Goal: Transaction & Acquisition: Download file/media

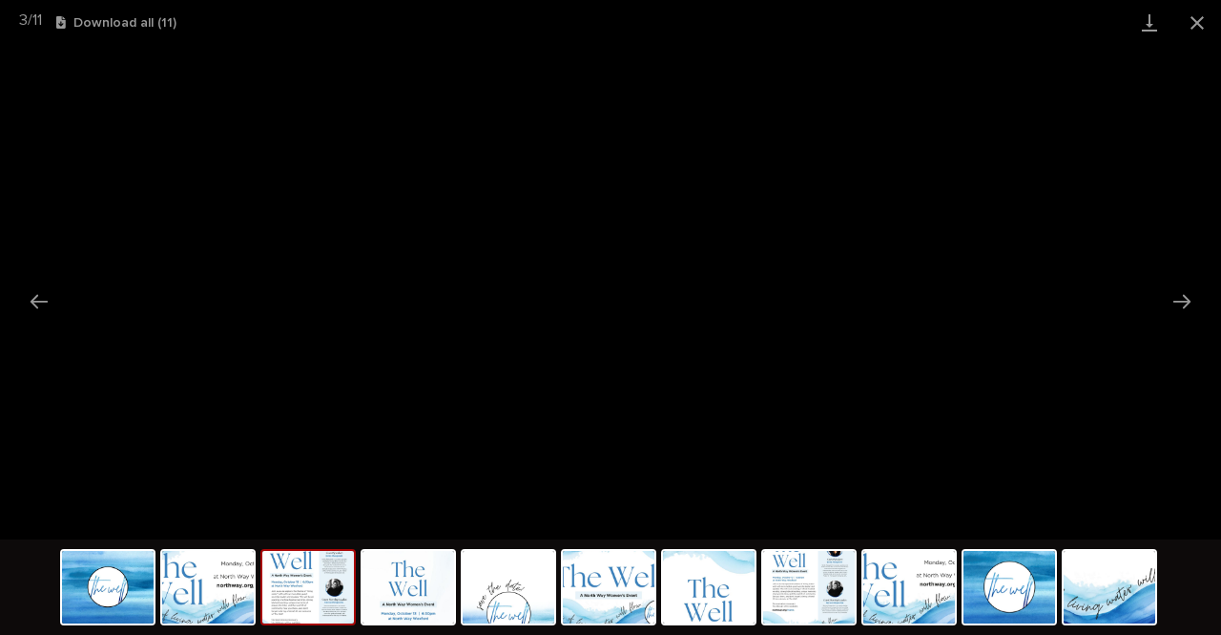
scroll to position [1762, 0]
click at [50, 298] on button "Previous slide" at bounding box center [39, 300] width 40 height 37
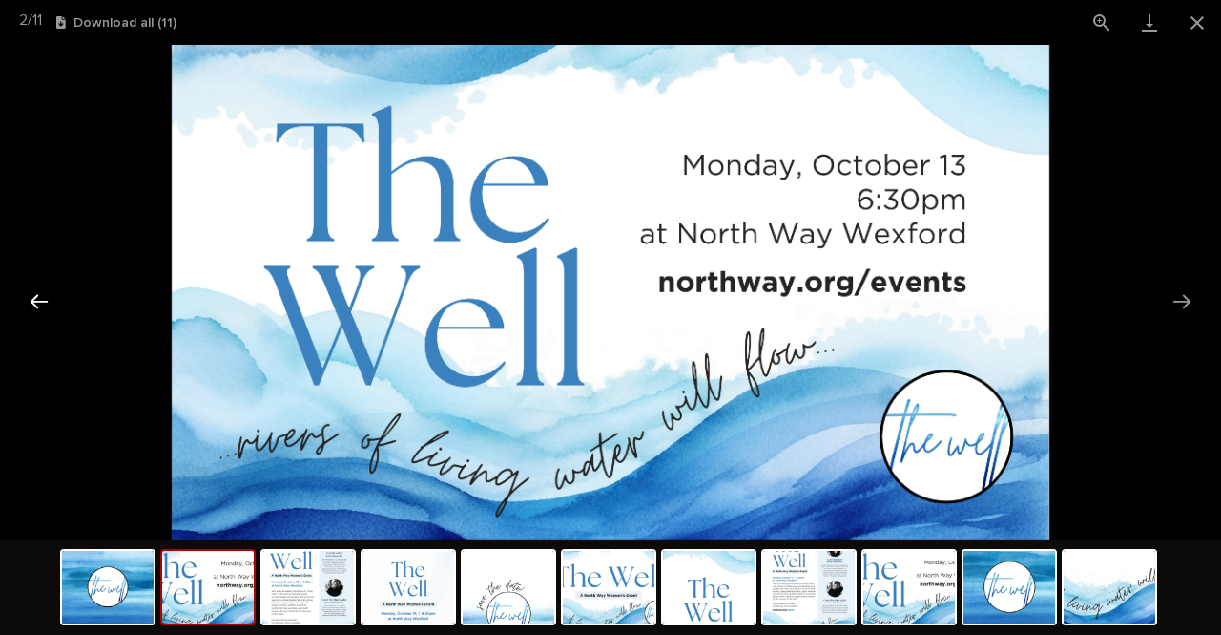
click at [50, 298] on button "Previous slide" at bounding box center [39, 300] width 40 height 37
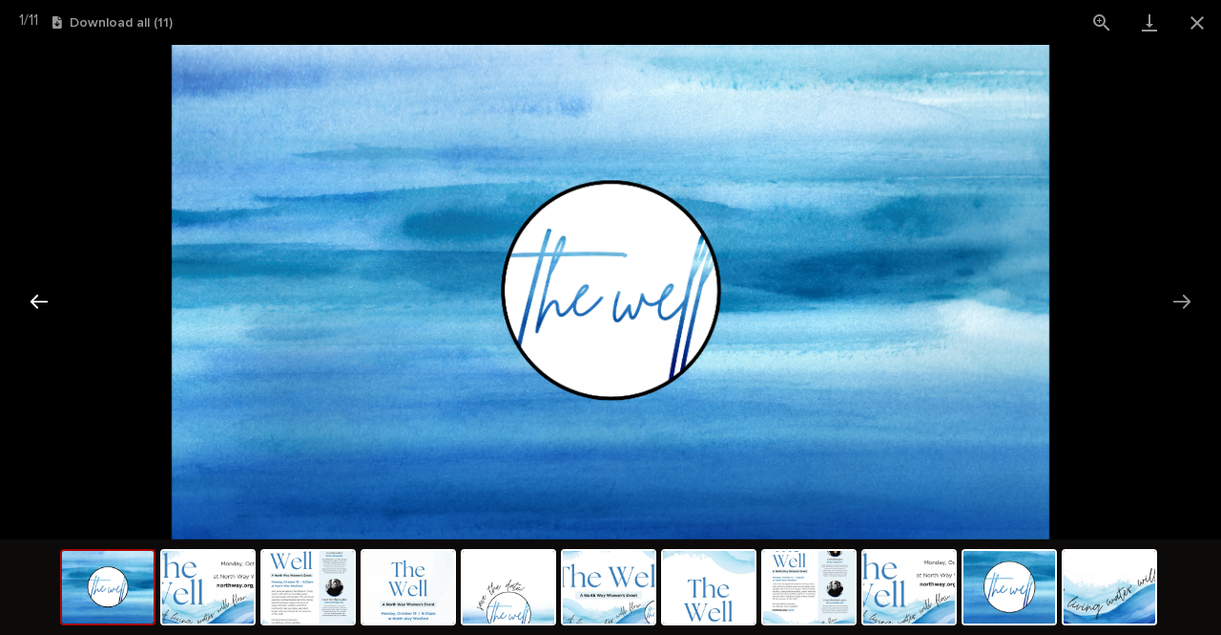
click at [50, 298] on button "Previous slide" at bounding box center [39, 300] width 40 height 37
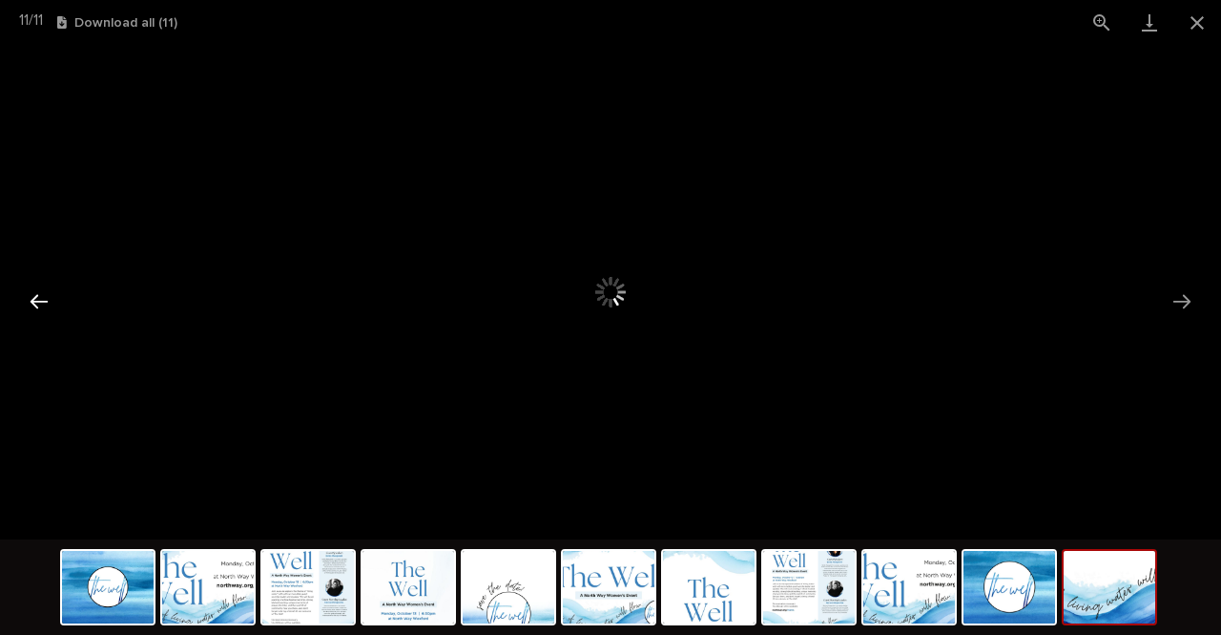
click at [50, 298] on button "Previous slide" at bounding box center [39, 300] width 40 height 37
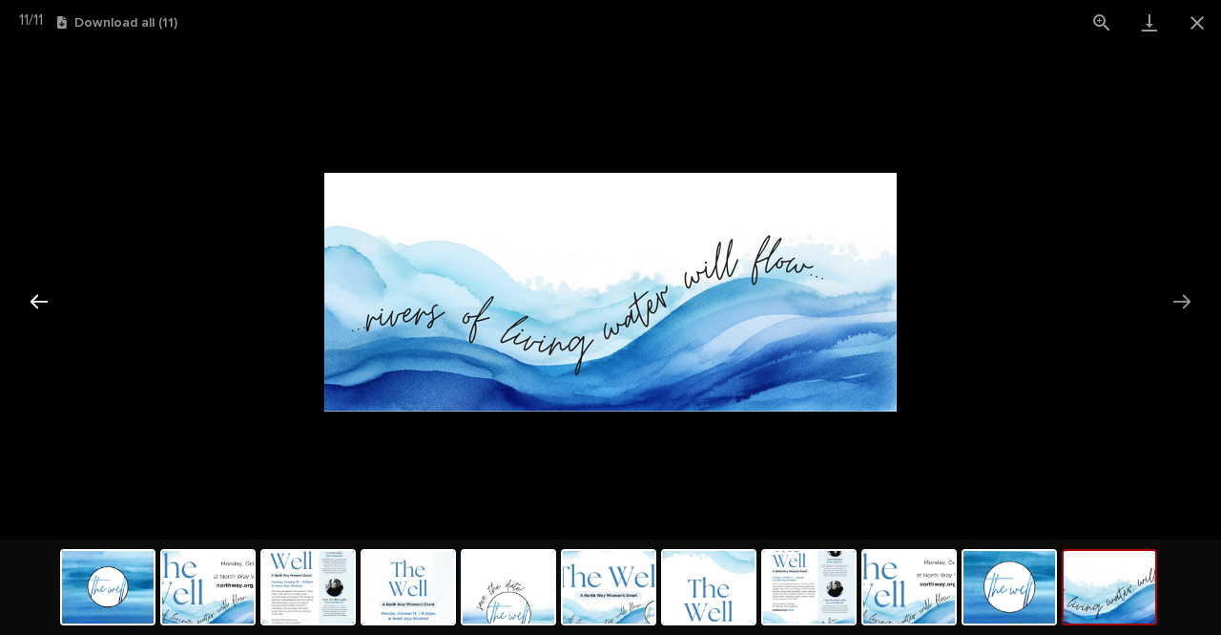
click at [50, 298] on button "Previous slide" at bounding box center [39, 300] width 40 height 37
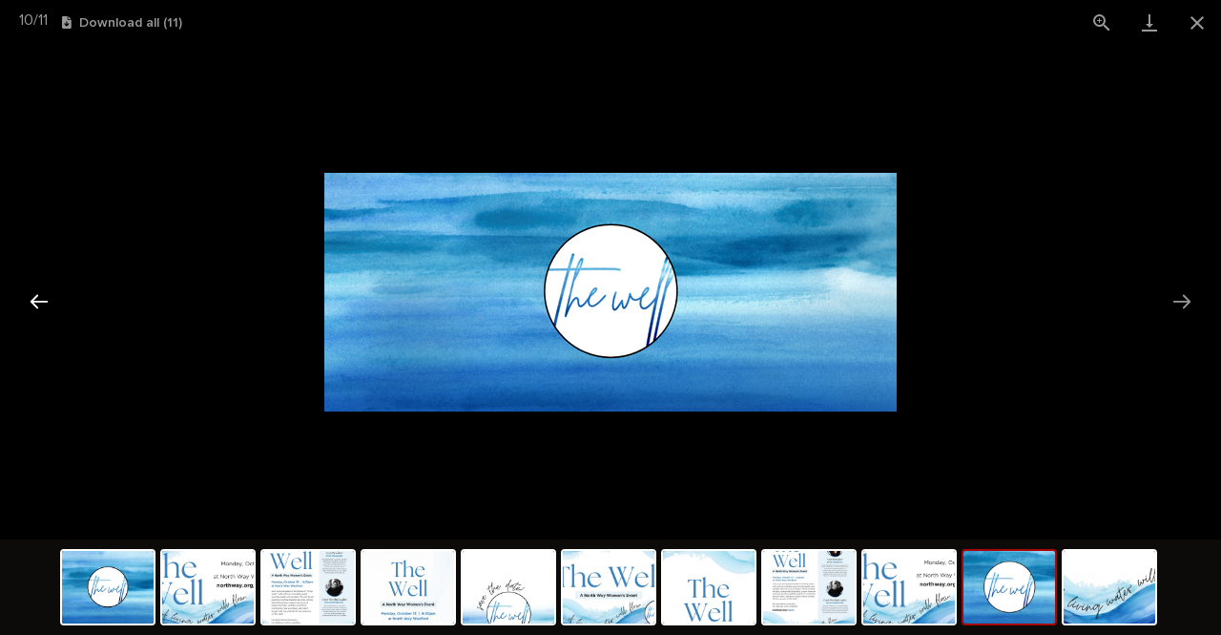
click at [50, 298] on button "Previous slide" at bounding box center [39, 300] width 40 height 37
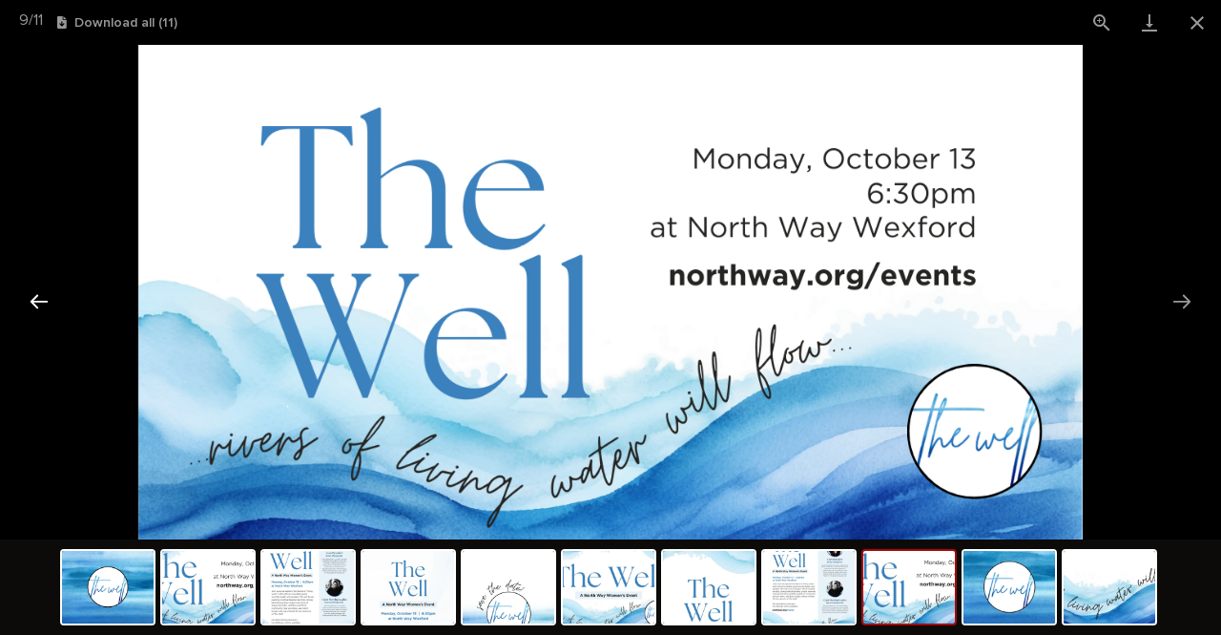
click at [50, 298] on button "Previous slide" at bounding box center [39, 300] width 40 height 37
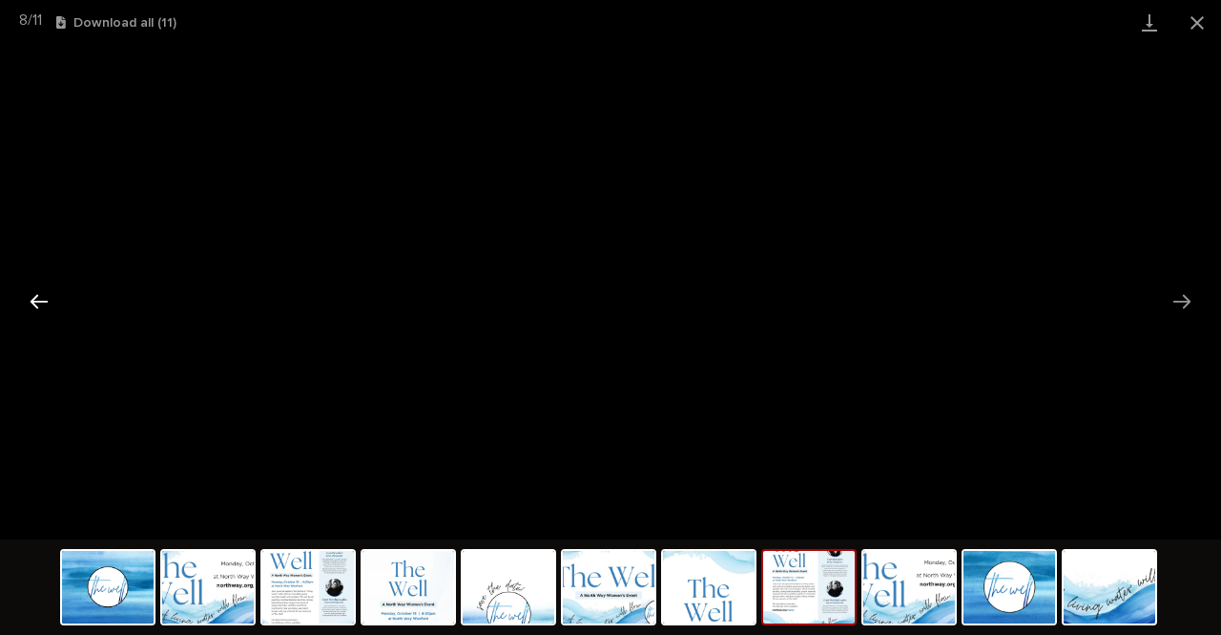
click at [50, 298] on button "Previous slide" at bounding box center [39, 300] width 40 height 37
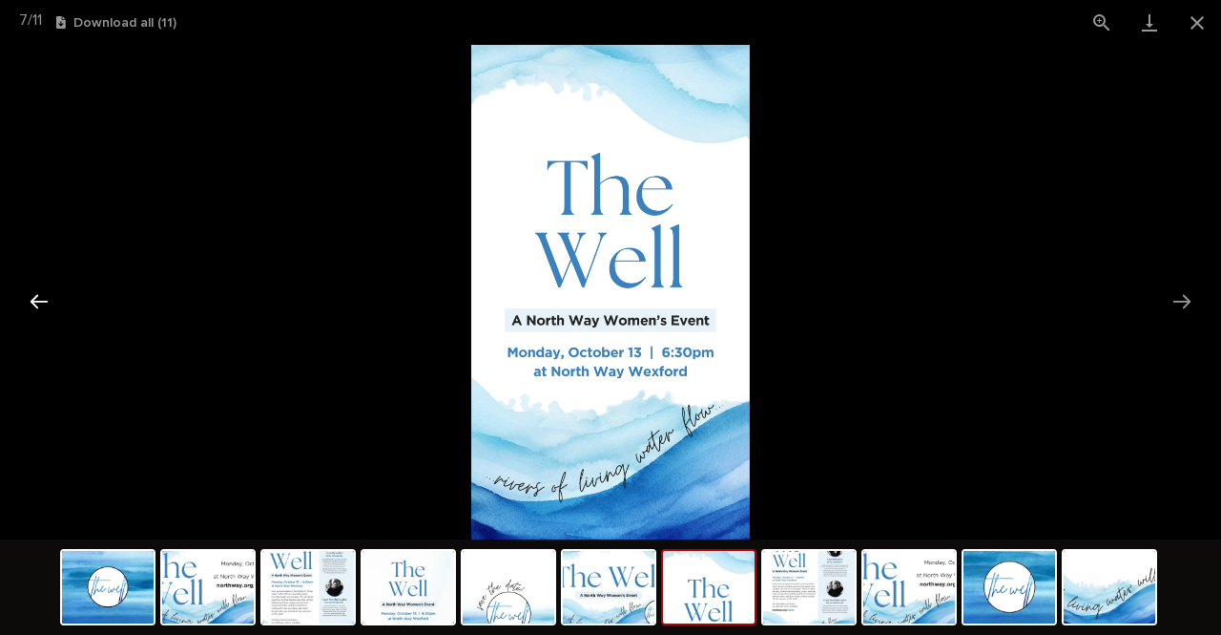
click at [50, 298] on button "Previous slide" at bounding box center [39, 300] width 40 height 37
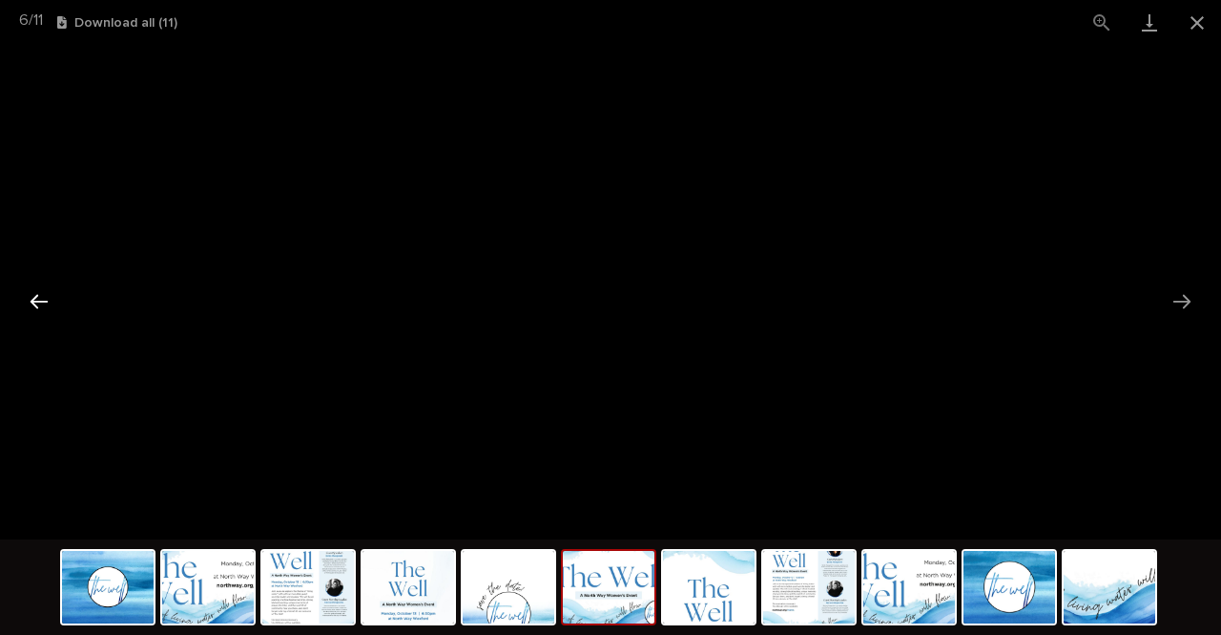
click at [50, 298] on button "Previous slide" at bounding box center [39, 300] width 40 height 37
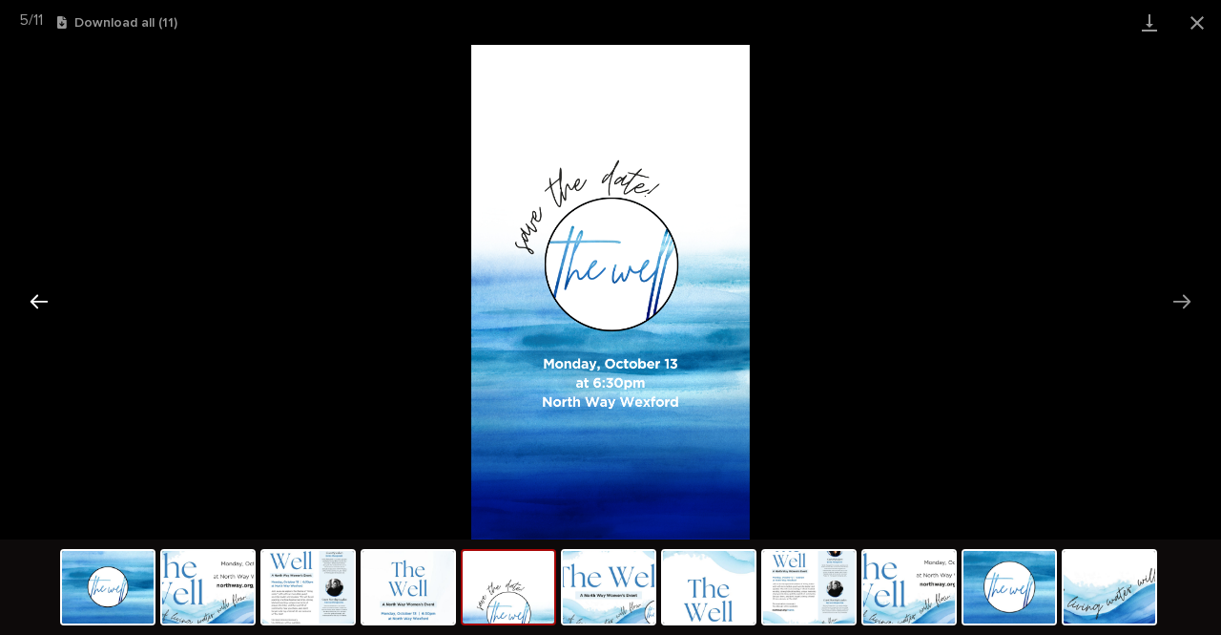
click at [50, 298] on button "Previous slide" at bounding box center [39, 300] width 40 height 37
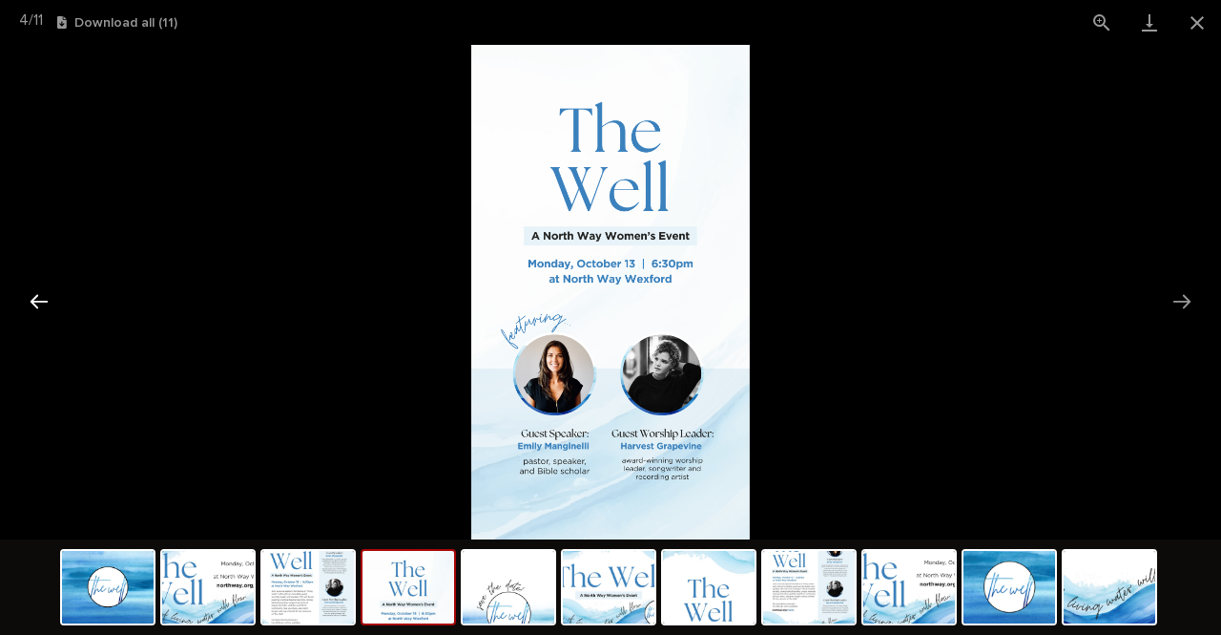
click at [50, 298] on button "Previous slide" at bounding box center [39, 300] width 40 height 37
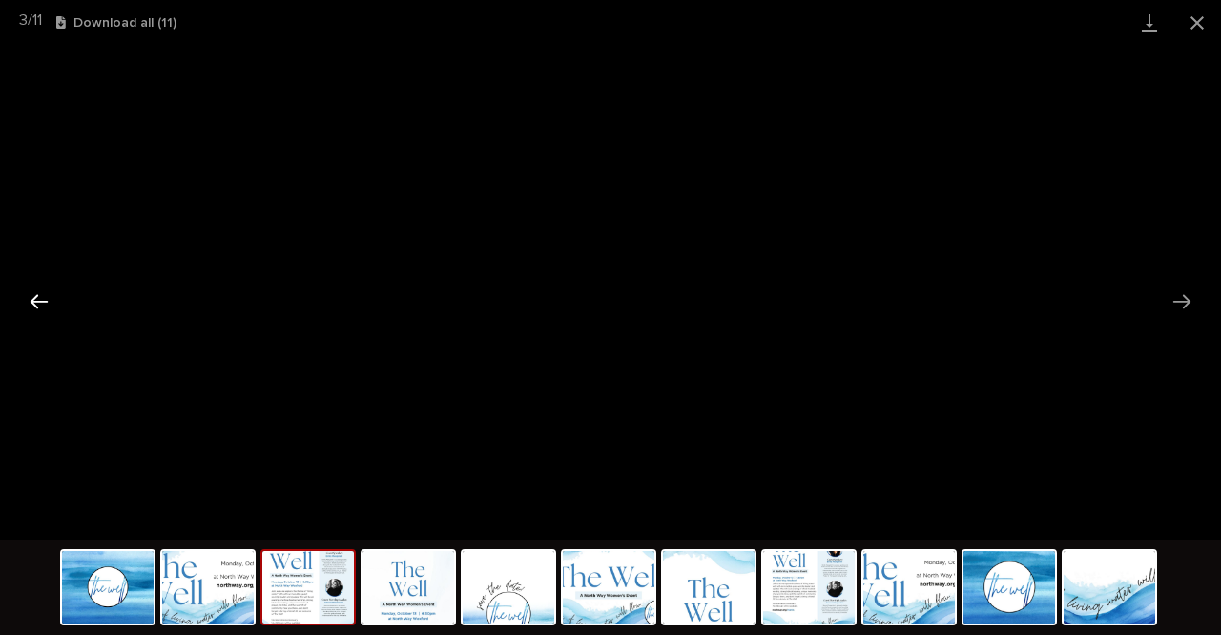
click at [50, 298] on button "Previous slide" at bounding box center [39, 300] width 40 height 37
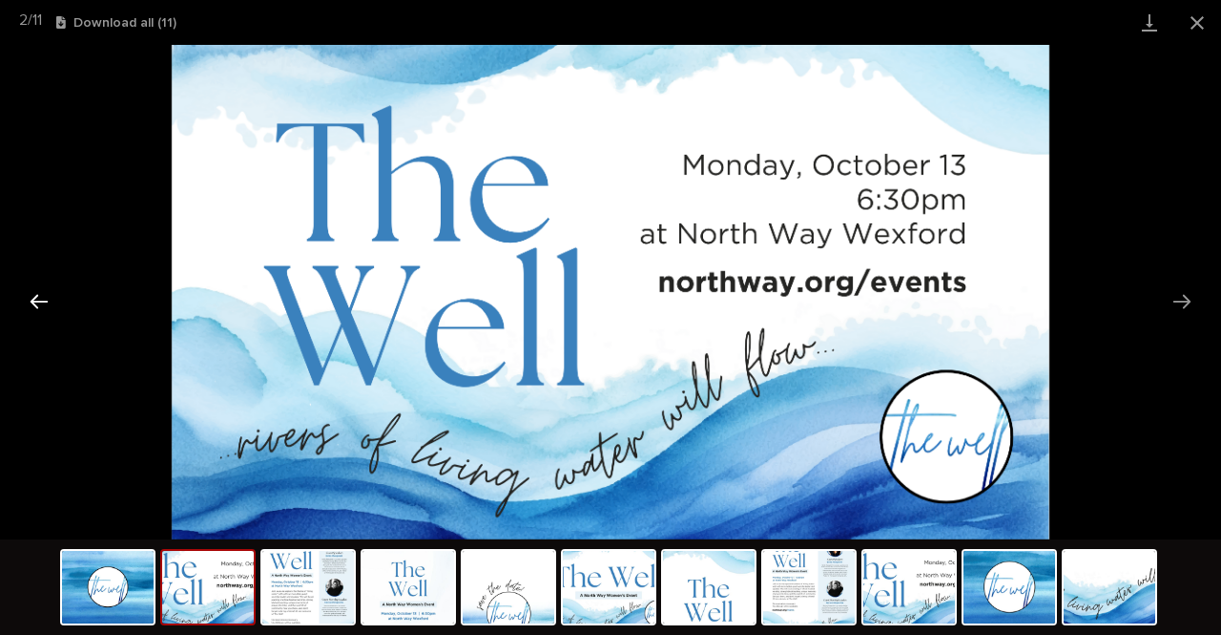
click at [50, 298] on button "Previous slide" at bounding box center [39, 300] width 40 height 37
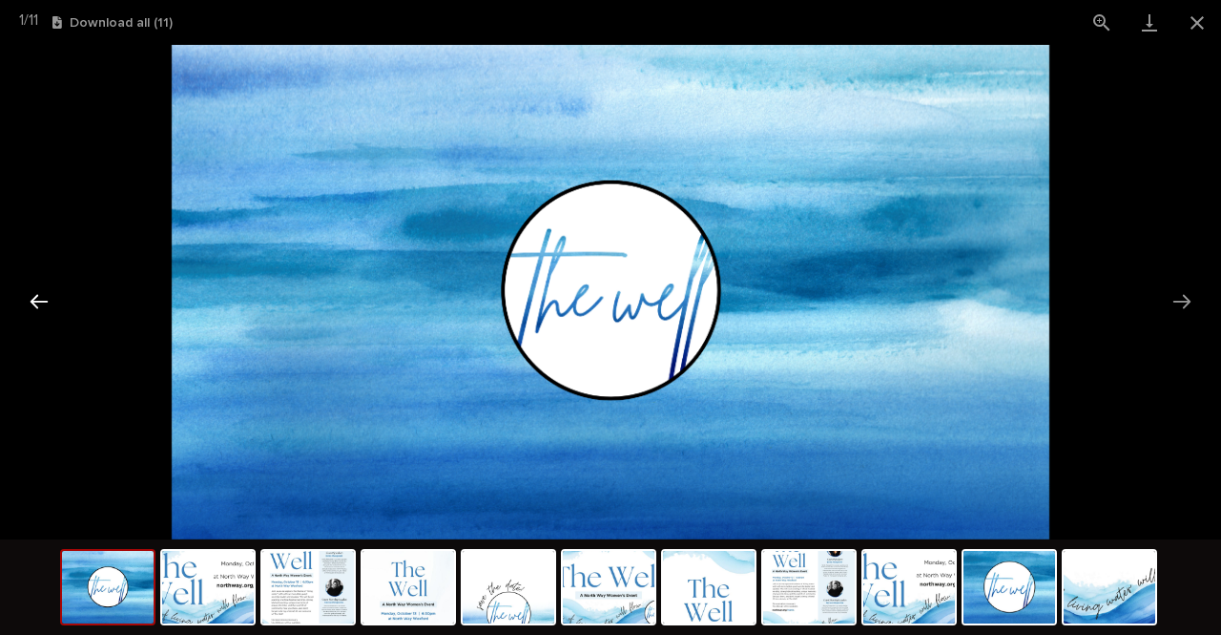
click at [50, 298] on button "Previous slide" at bounding box center [39, 300] width 40 height 37
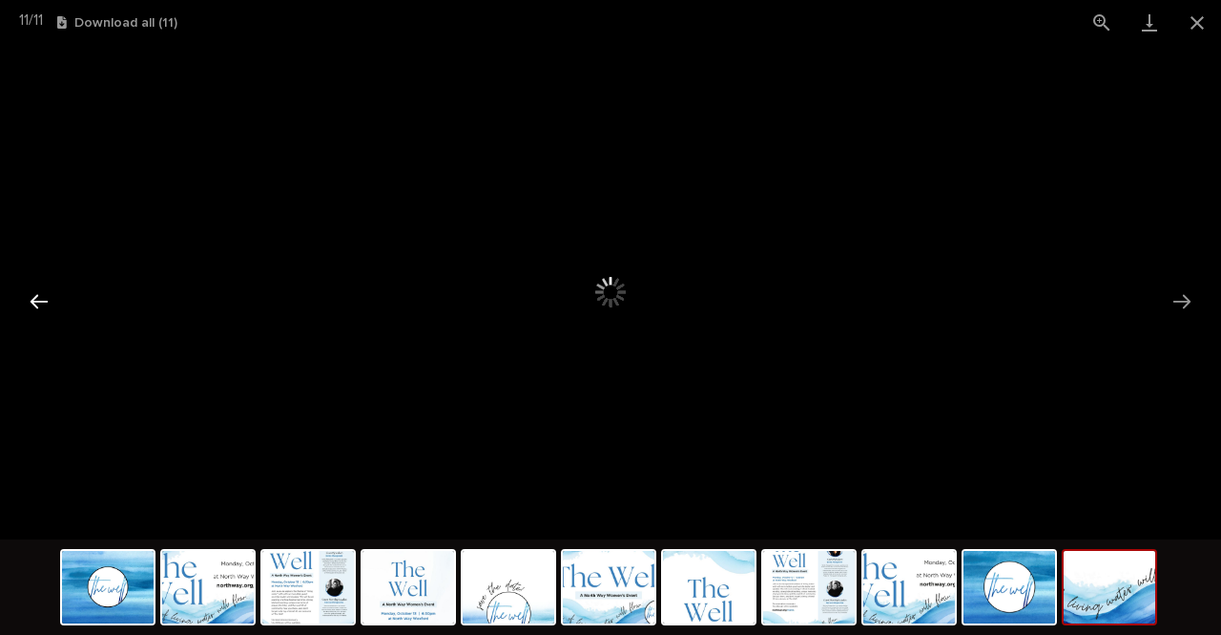
click at [50, 298] on button "Previous slide" at bounding box center [39, 300] width 40 height 37
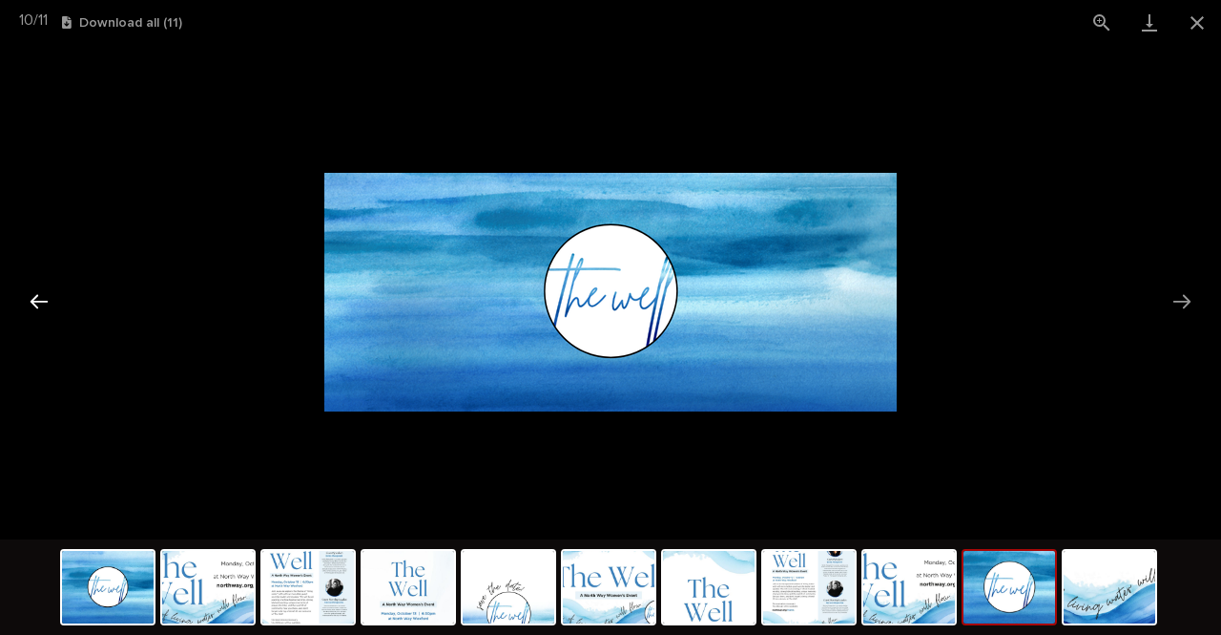
click at [50, 298] on button "Previous slide" at bounding box center [39, 300] width 40 height 37
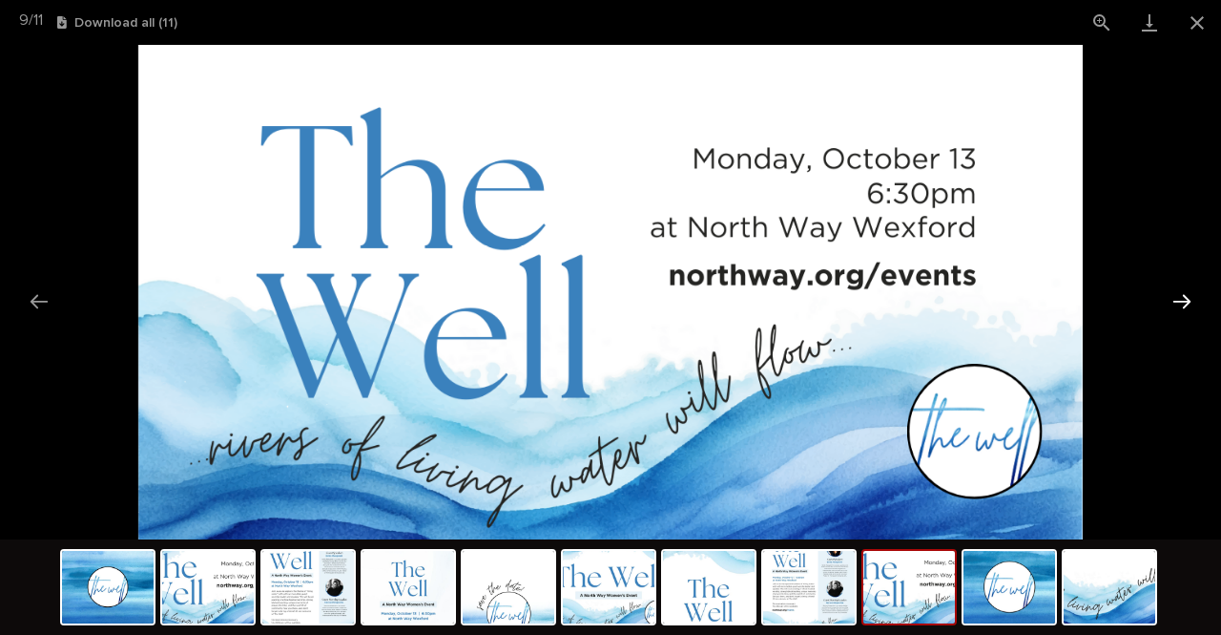
click at [1182, 315] on button "Next slide" at bounding box center [1182, 300] width 40 height 37
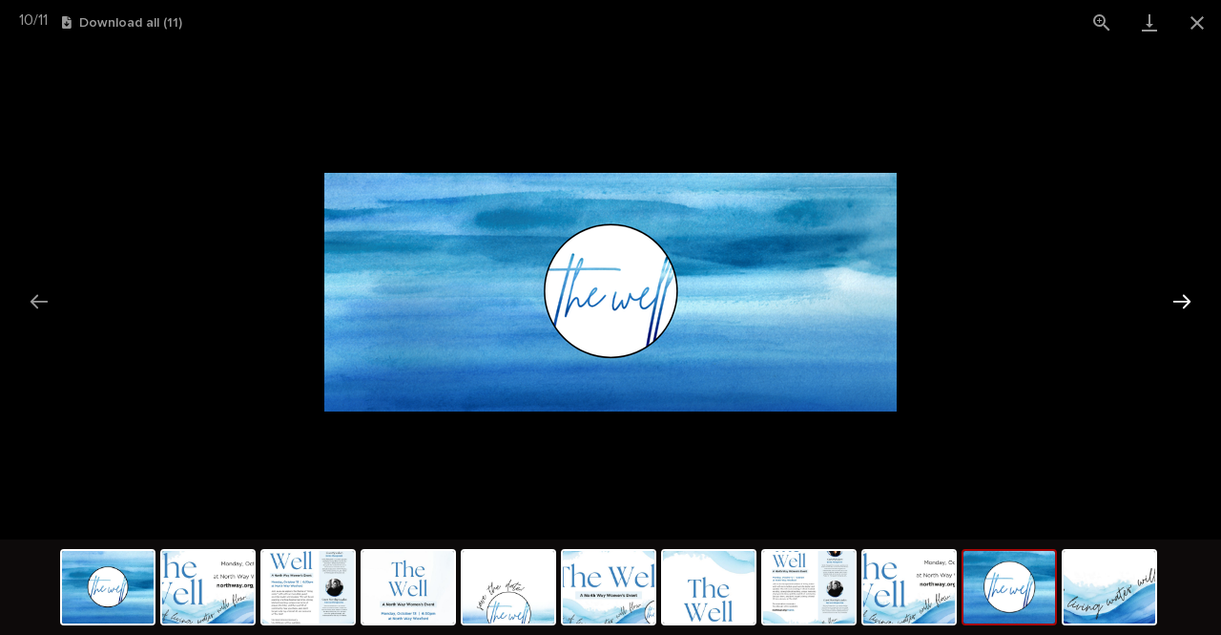
click at [1182, 315] on button "Next slide" at bounding box center [1182, 300] width 40 height 37
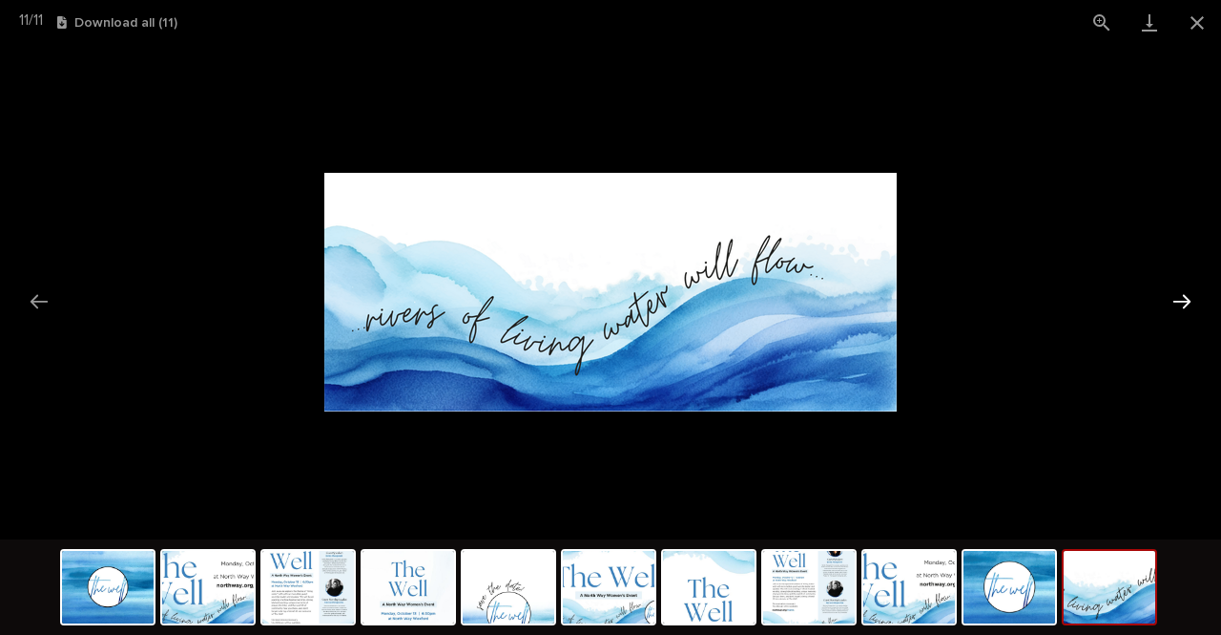
click at [1182, 315] on button "Next slide" at bounding box center [1182, 300] width 40 height 37
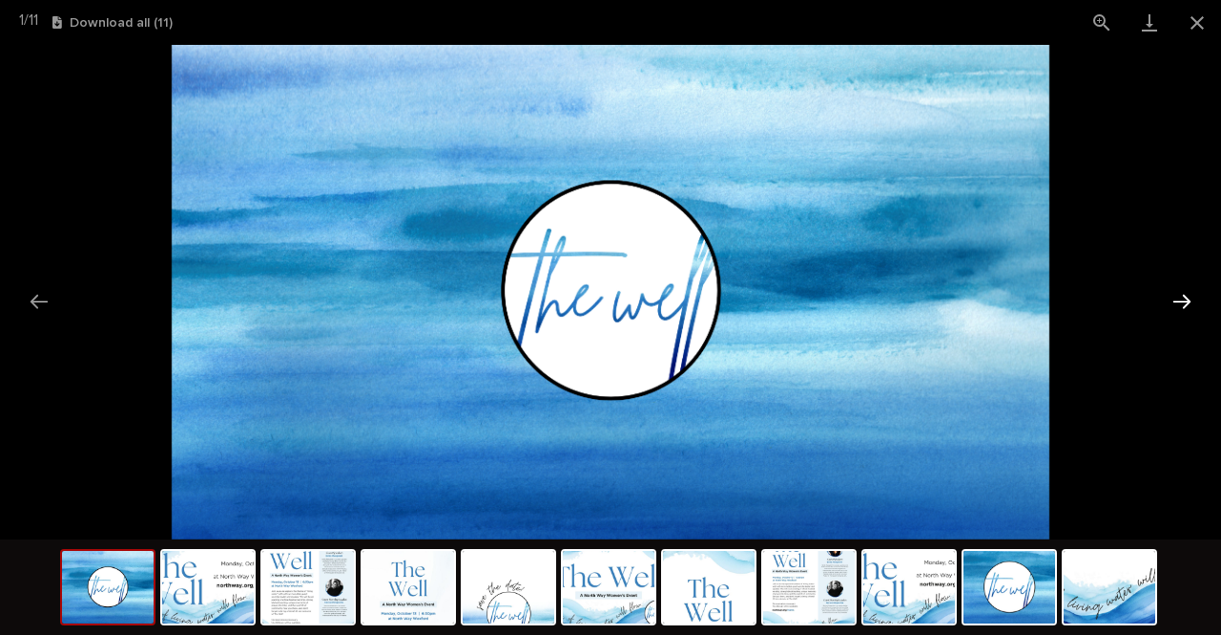
click at [1199, 303] on button "Next slide" at bounding box center [1182, 300] width 40 height 37
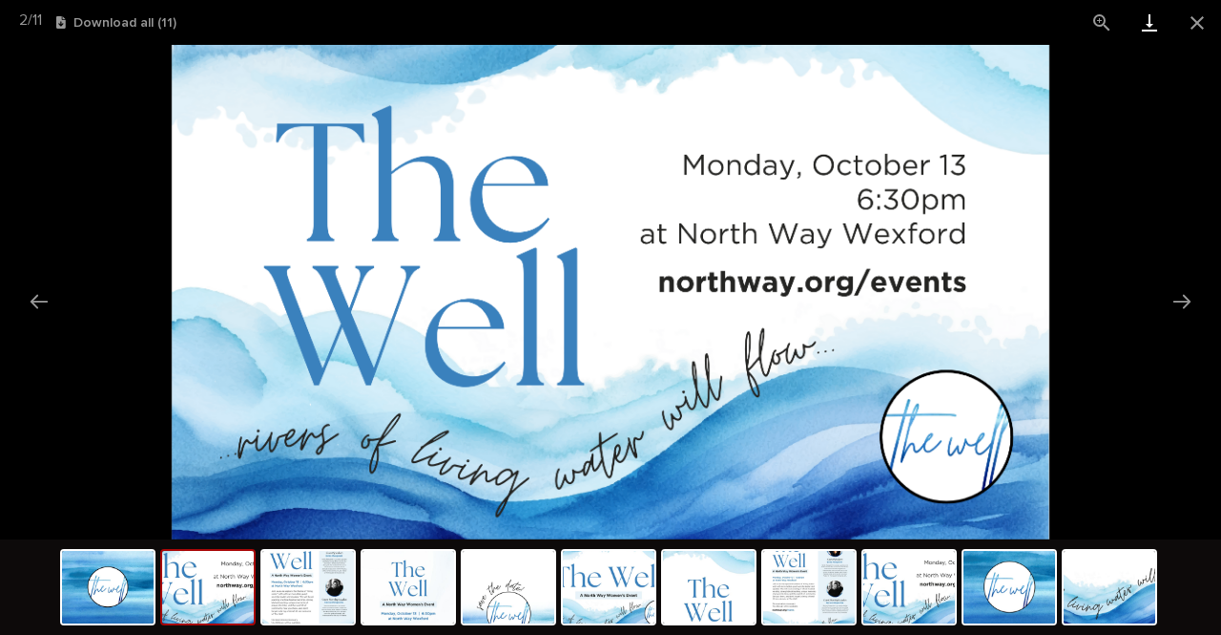
click at [1145, 26] on link "Download" at bounding box center [1150, 22] width 48 height 45
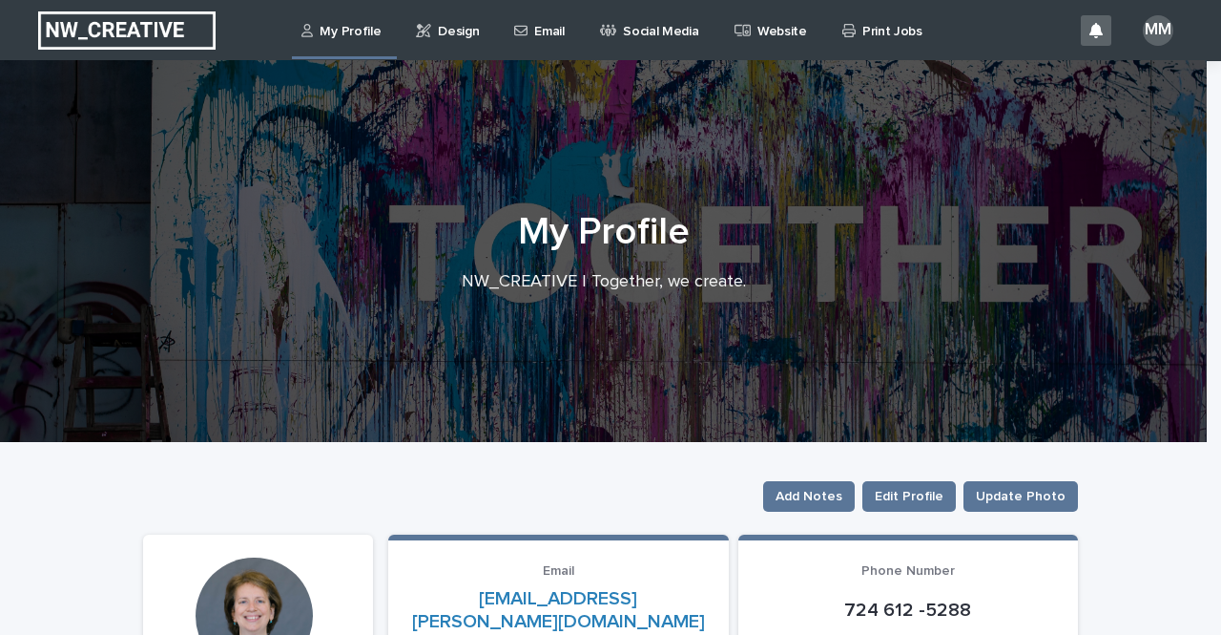
click at [450, 37] on p "Design" at bounding box center [458, 20] width 41 height 40
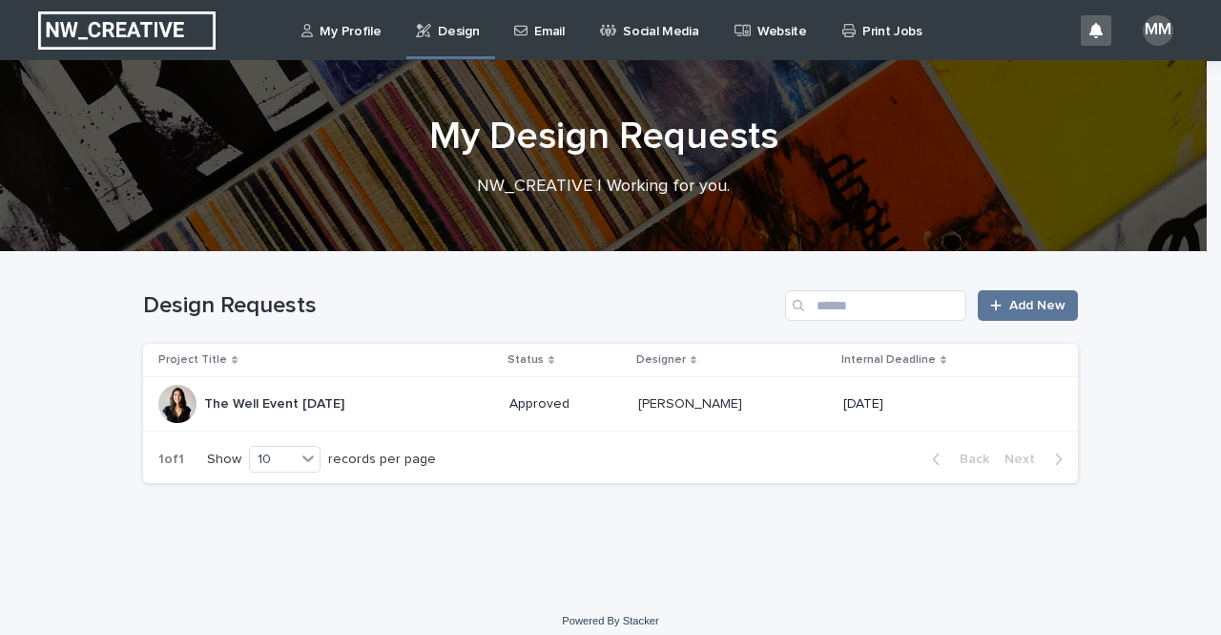
click at [343, 403] on p "The Well Event [DATE]" at bounding box center [276, 402] width 144 height 20
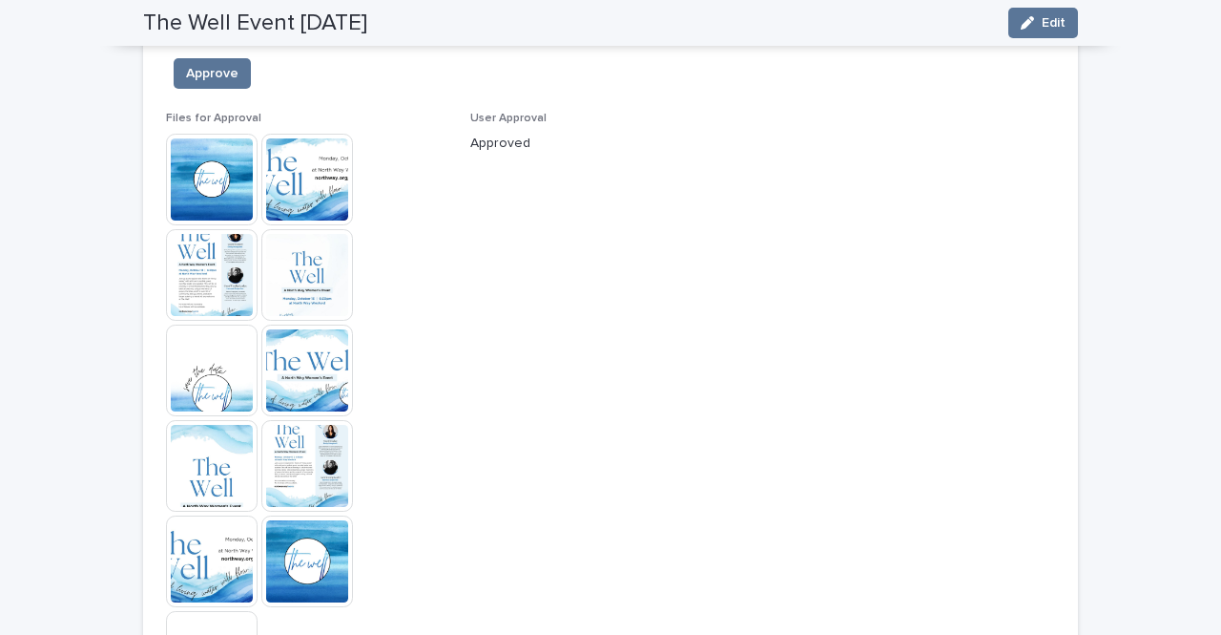
scroll to position [1880, 0]
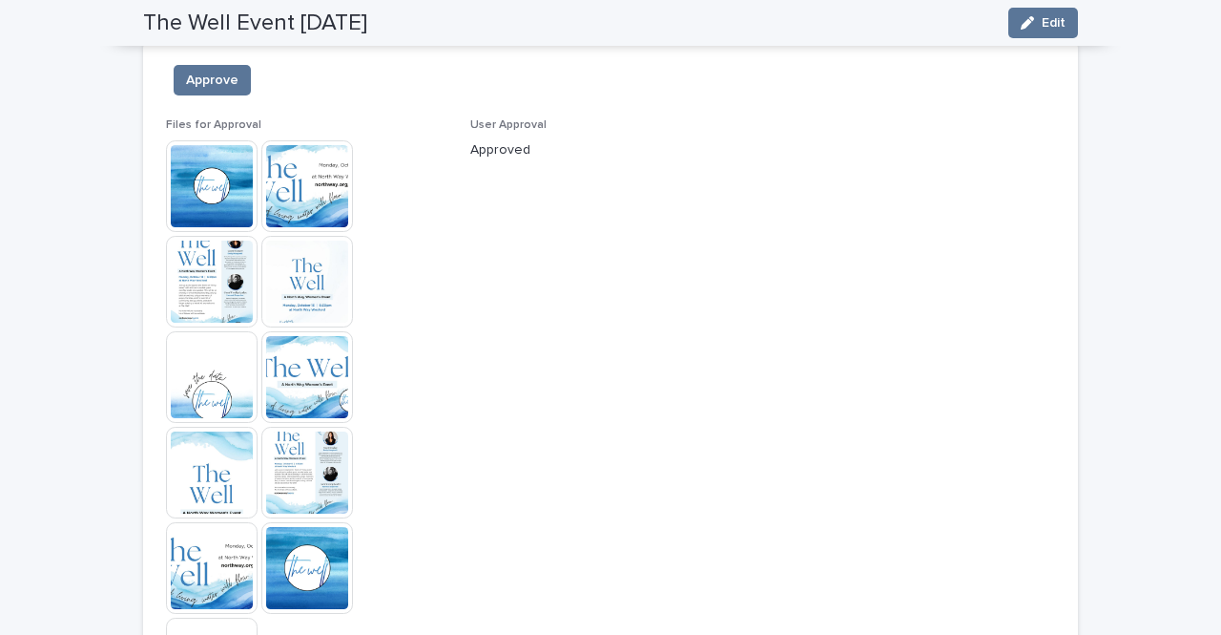
click at [183, 171] on img at bounding box center [212, 186] width 92 height 92
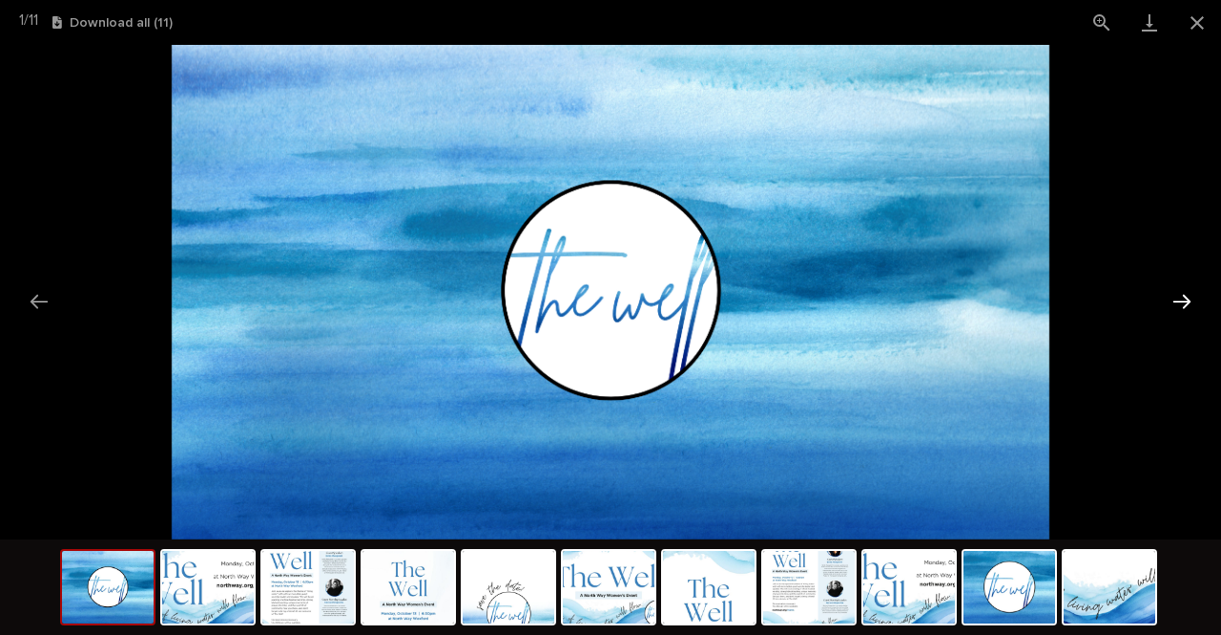
click at [1173, 292] on button "Next slide" at bounding box center [1182, 300] width 40 height 37
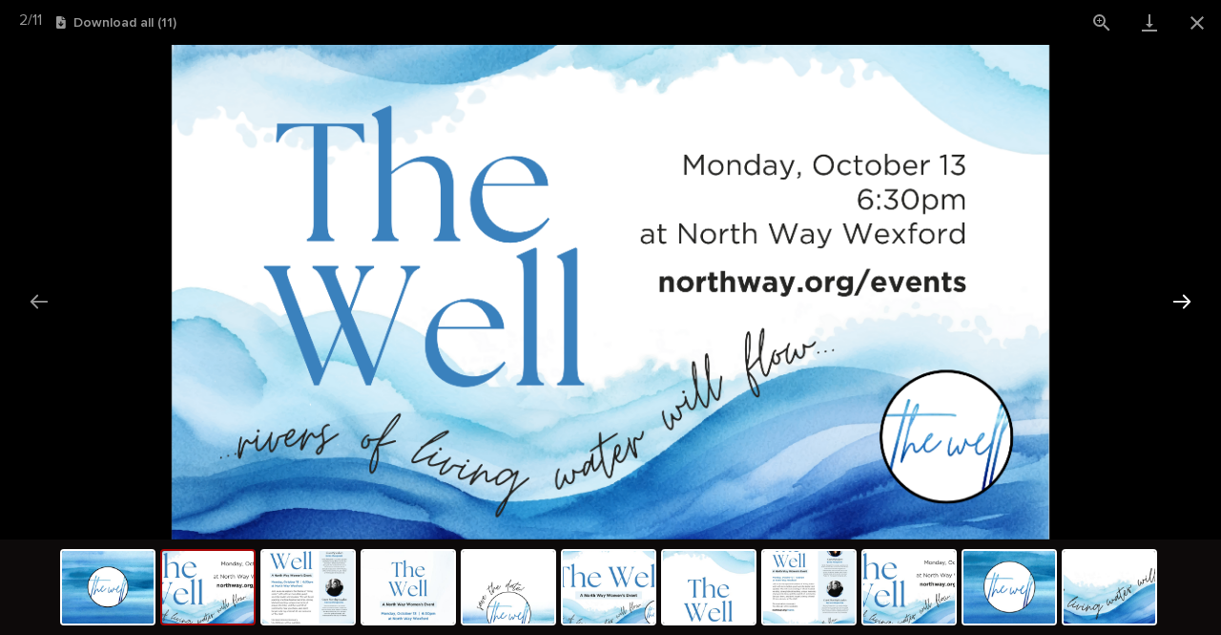
click at [1183, 300] on button "Next slide" at bounding box center [1182, 300] width 40 height 37
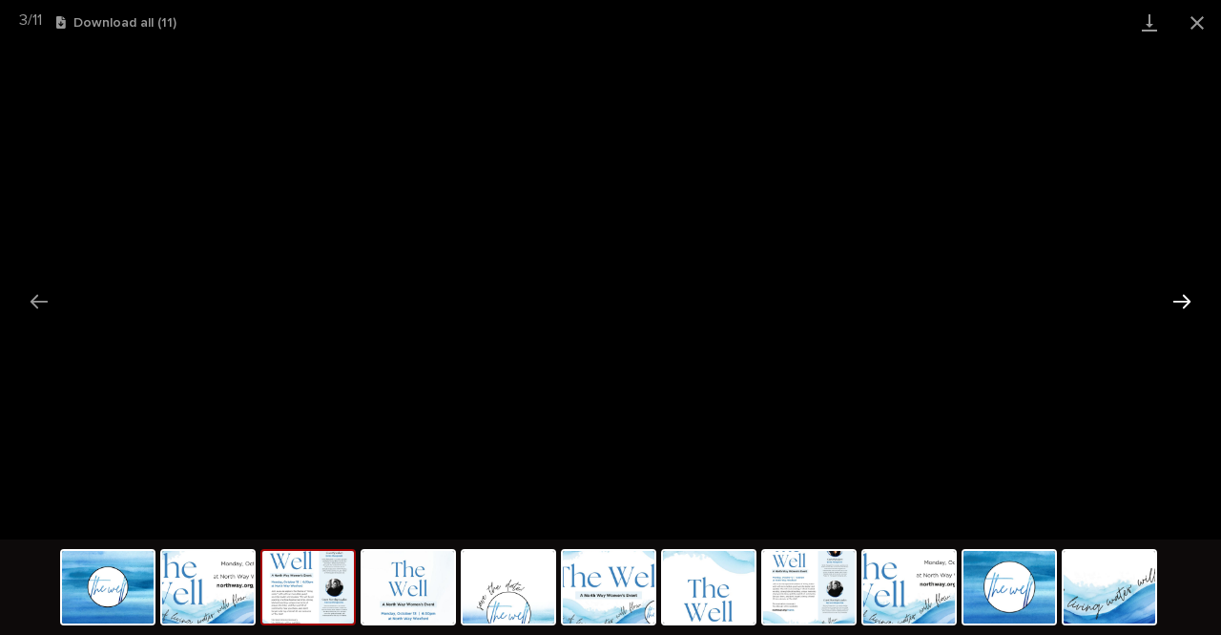
click at [1183, 300] on button "Next slide" at bounding box center [1182, 300] width 40 height 37
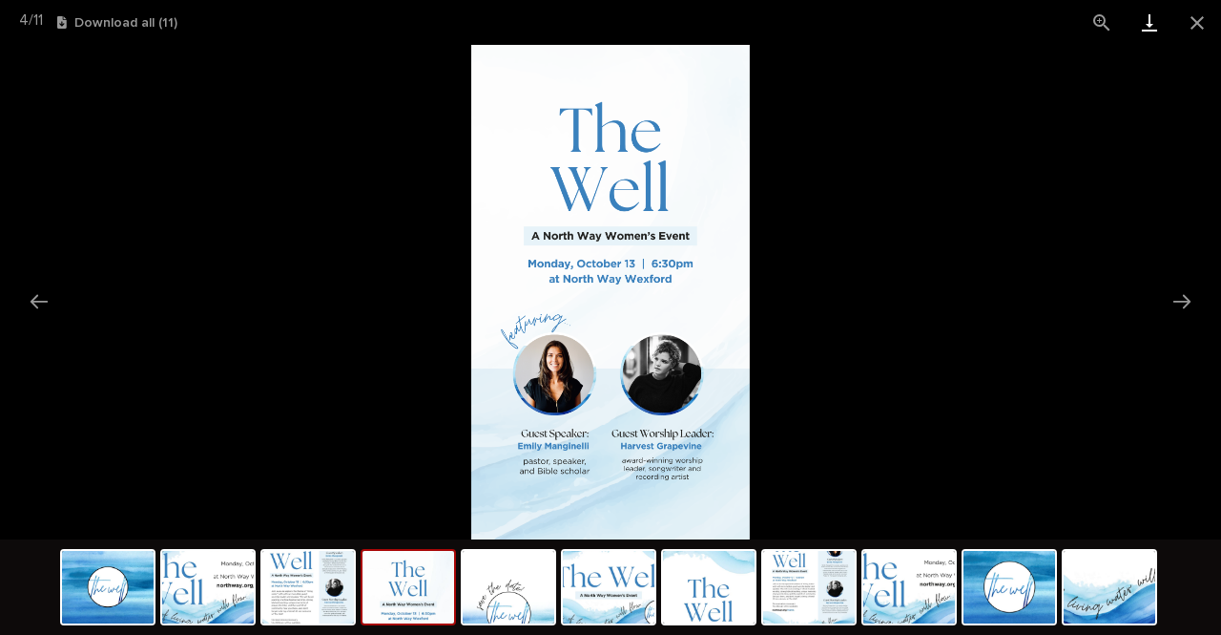
click at [1151, 18] on link "Download" at bounding box center [1150, 22] width 48 height 45
click at [1190, 299] on button "Next slide" at bounding box center [1182, 300] width 40 height 37
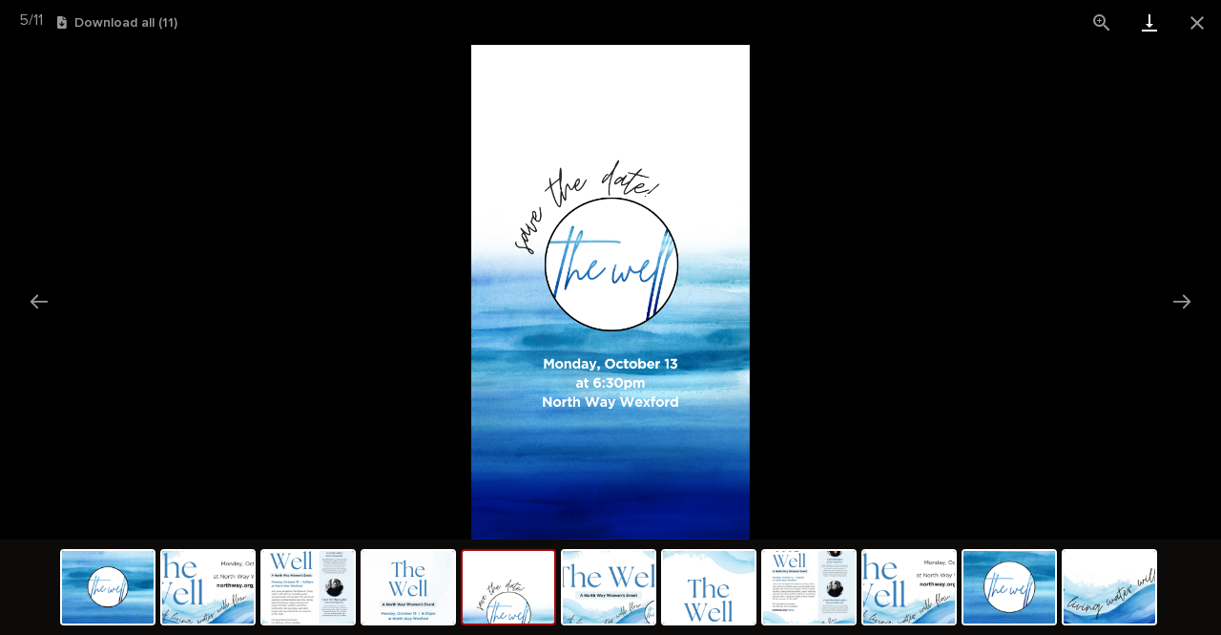
click at [1151, 30] on link "Download" at bounding box center [1150, 22] width 48 height 45
click at [1178, 304] on button "Next slide" at bounding box center [1182, 300] width 40 height 37
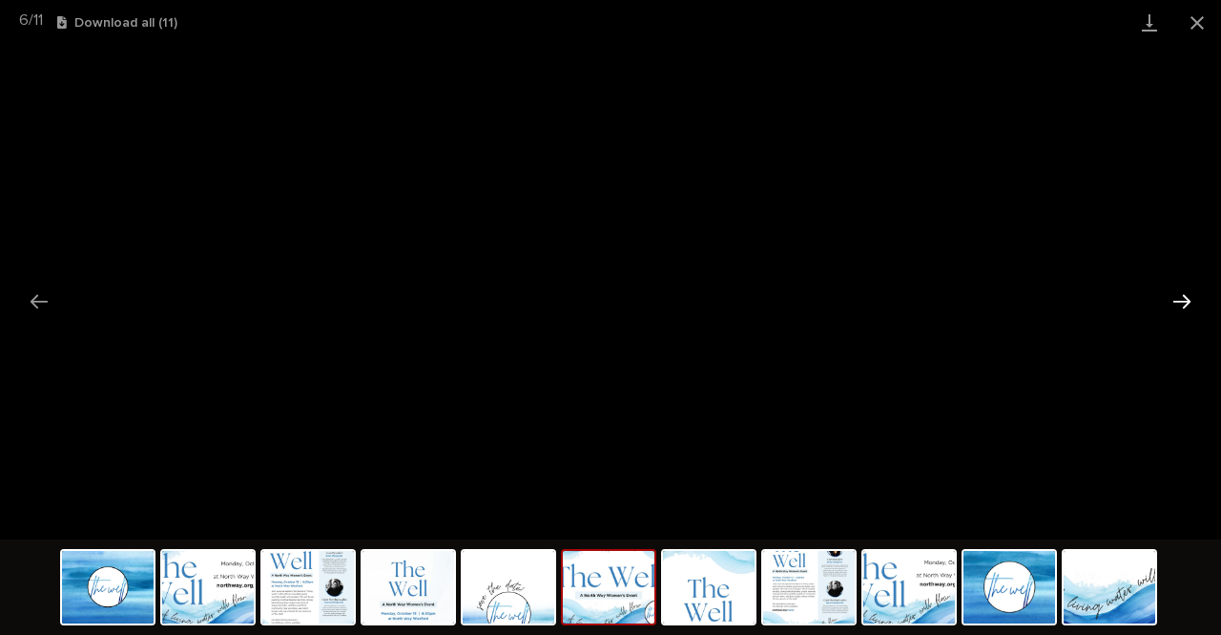
click at [1178, 302] on button "Next slide" at bounding box center [1182, 300] width 40 height 37
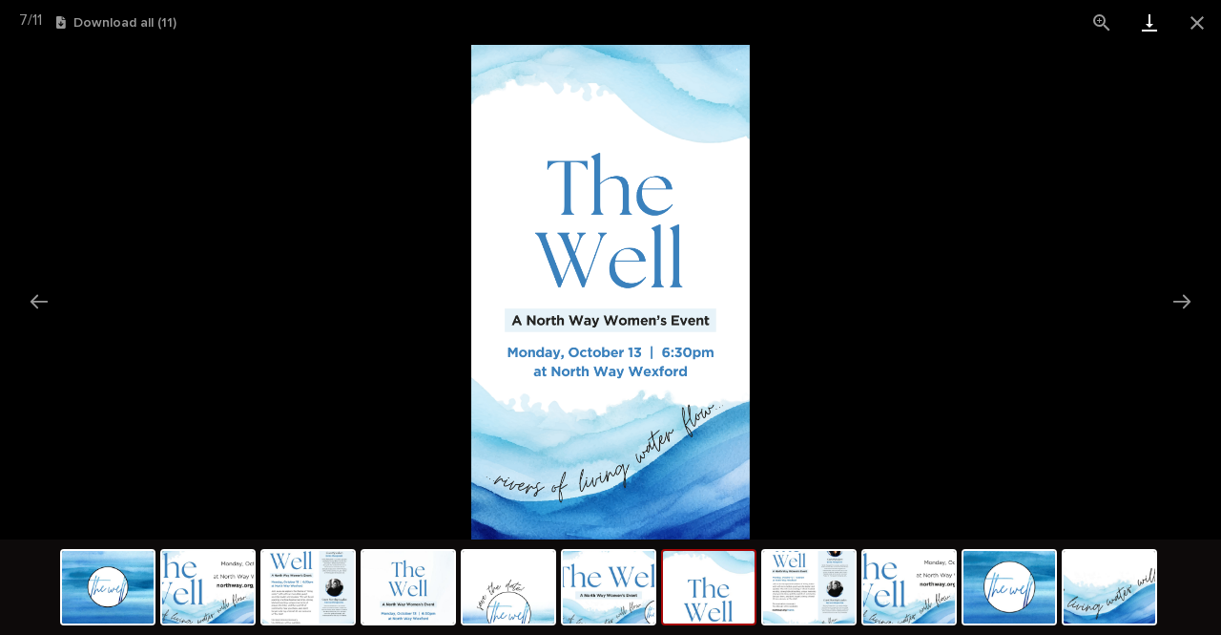
click at [1157, 28] on link "Download" at bounding box center [1150, 22] width 48 height 45
click at [1174, 304] on button "Next slide" at bounding box center [1182, 300] width 40 height 37
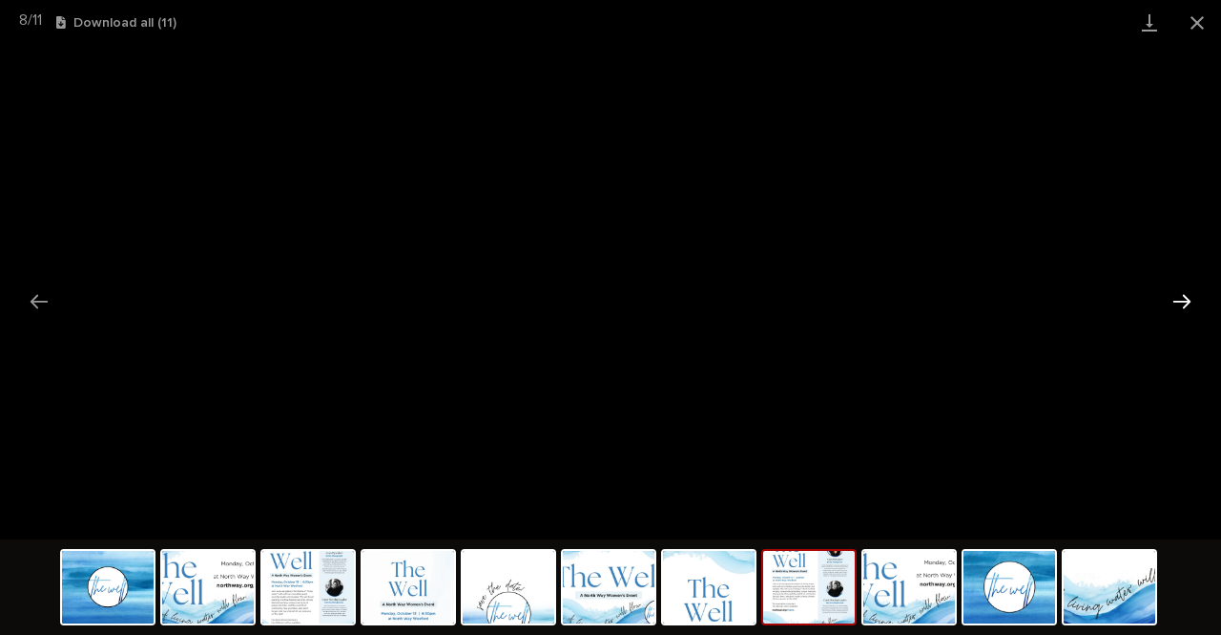
click at [1179, 312] on button "Next slide" at bounding box center [1182, 300] width 40 height 37
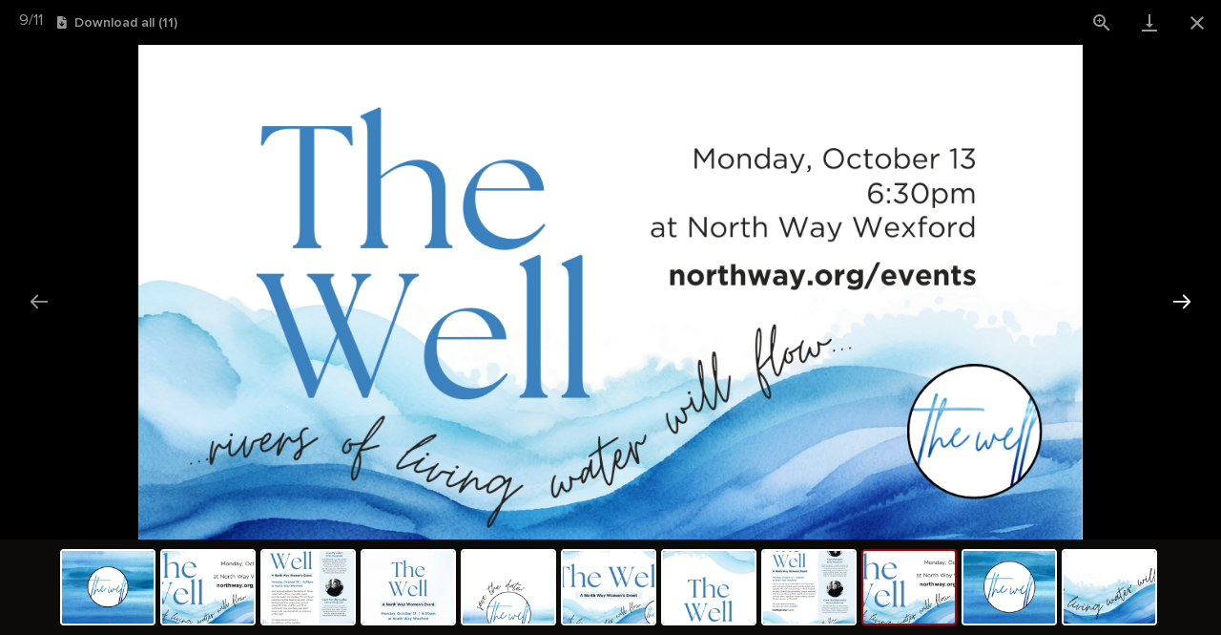
click at [1179, 306] on button "Next slide" at bounding box center [1182, 300] width 40 height 37
